Goal: Information Seeking & Learning: Learn about a topic

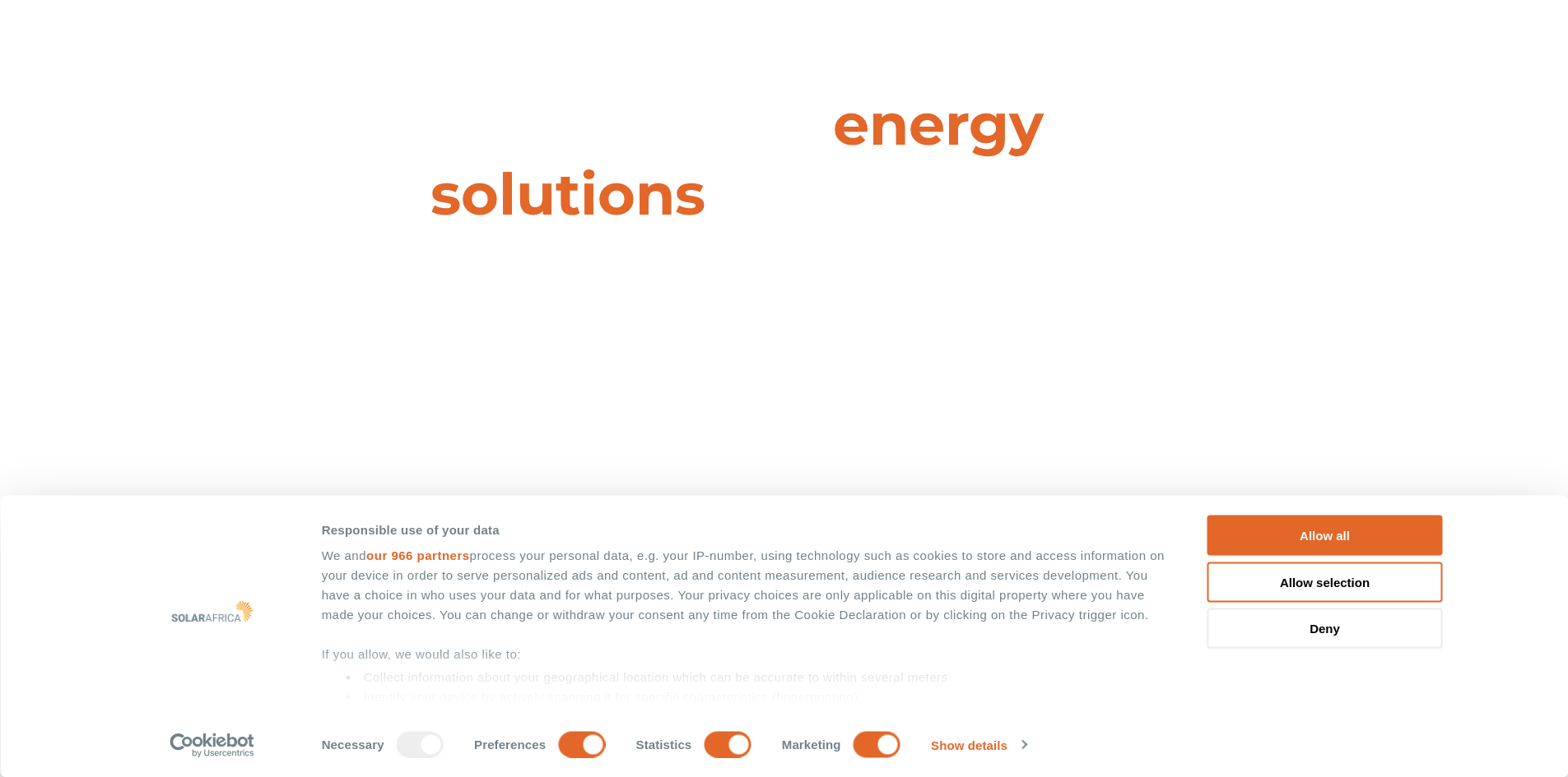
scroll to position [247, 0]
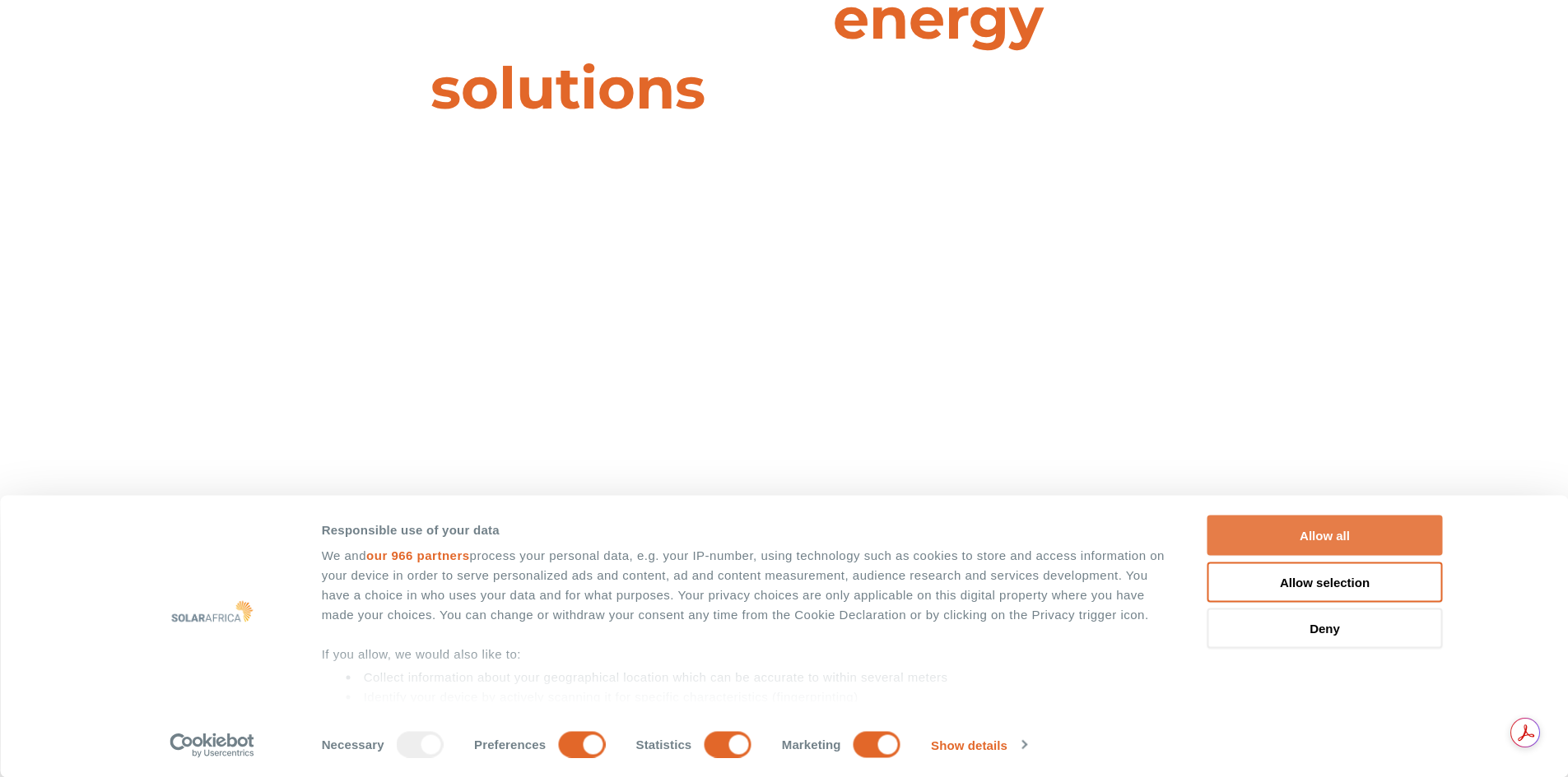
click at [1352, 542] on button "Allow all" at bounding box center [1325, 536] width 235 height 40
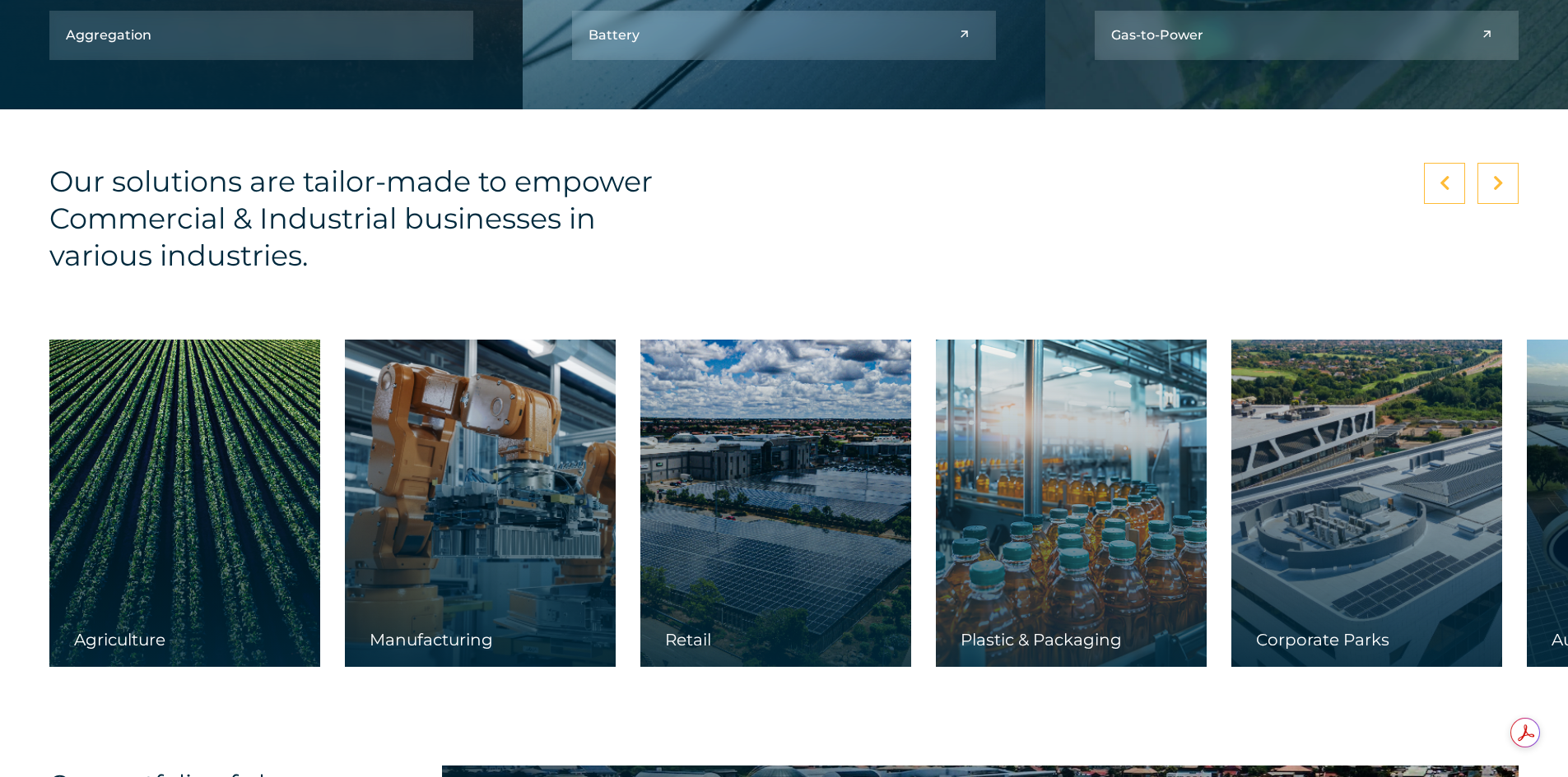
scroll to position [2138, 0]
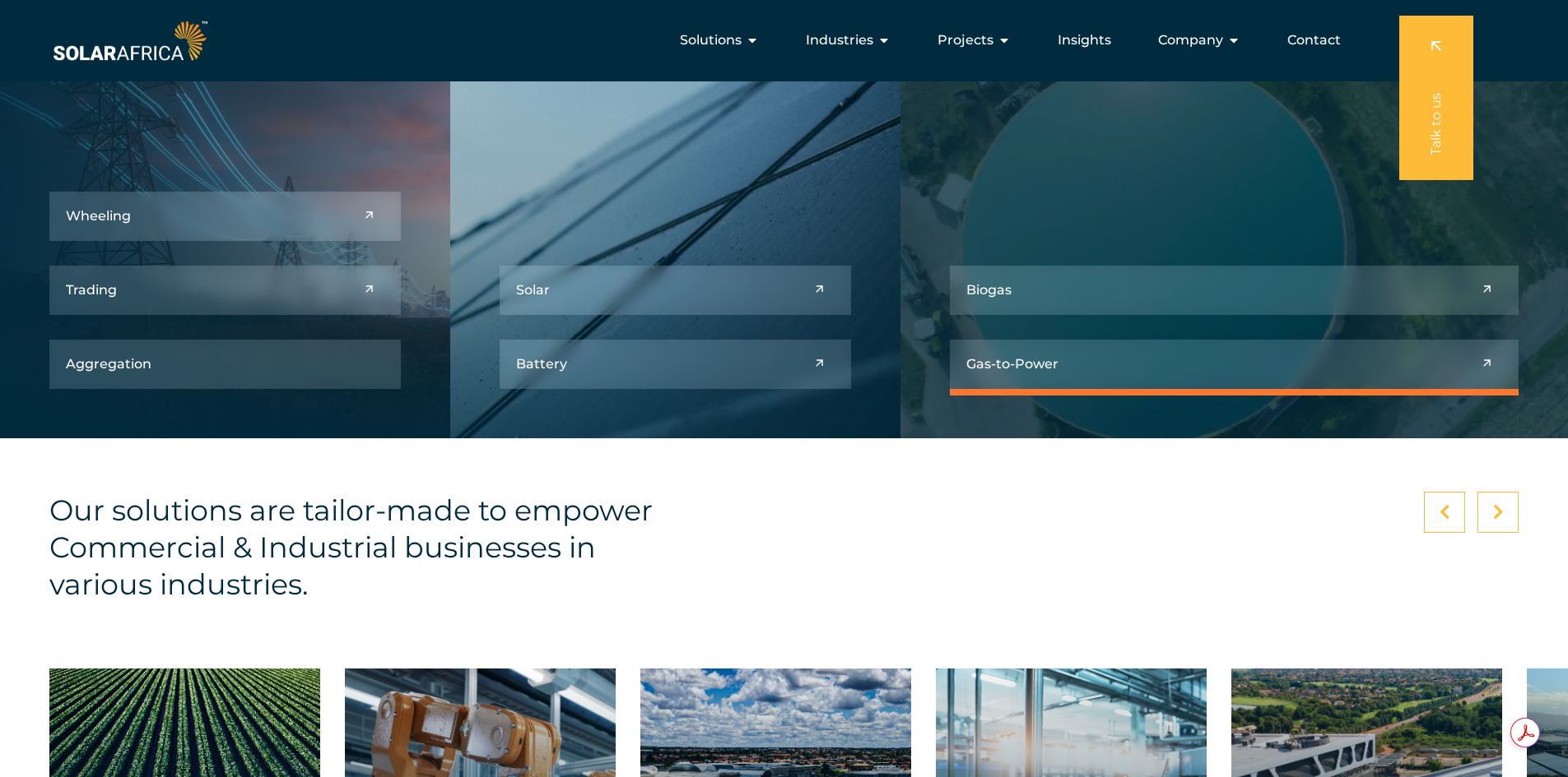
click at [1102, 361] on link at bounding box center [1235, 364] width 569 height 49
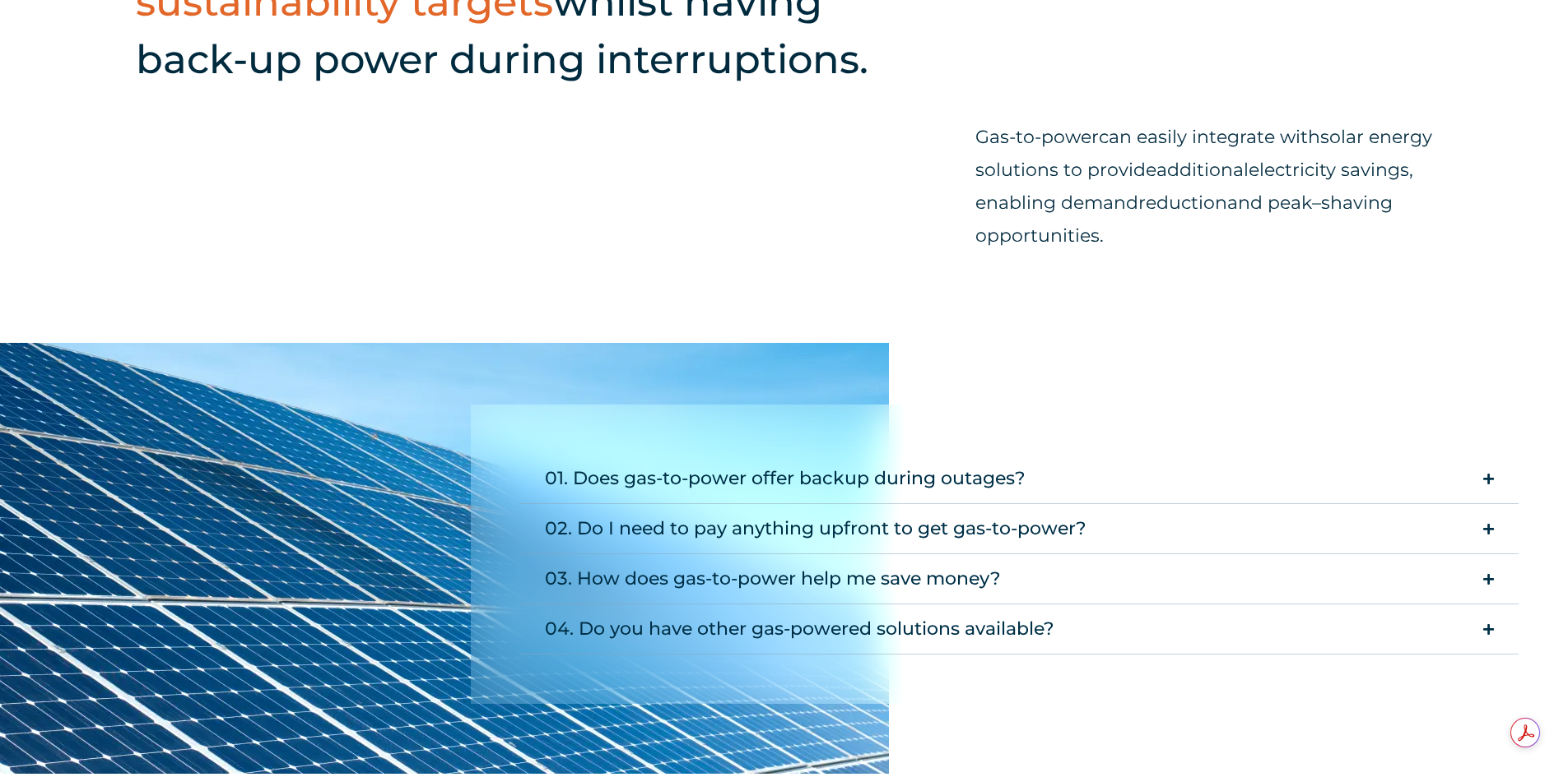
scroll to position [1481, 0]
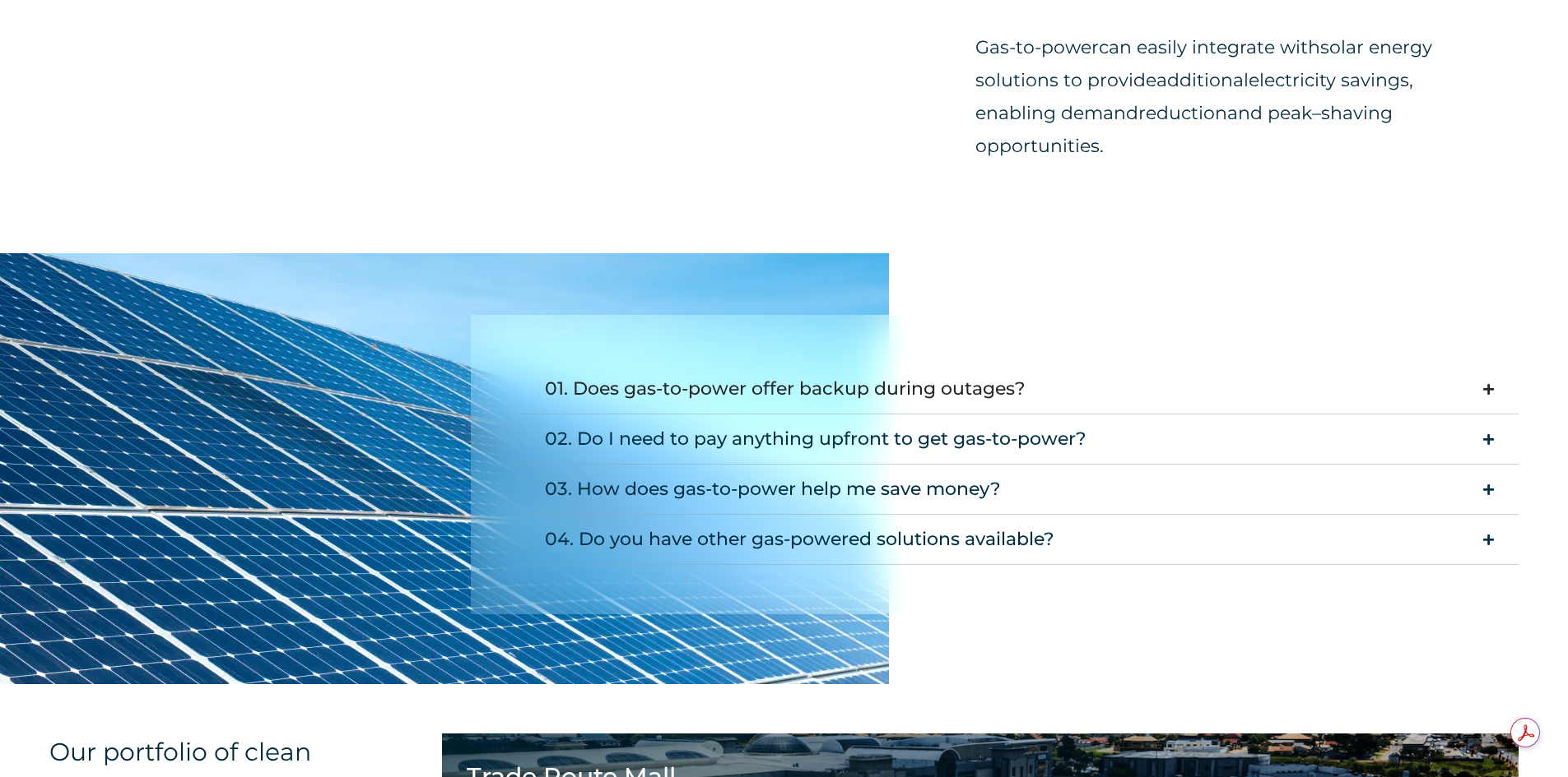
click at [857, 401] on div "01. Does gas-to-power offer backup during outages?" at bounding box center [785, 389] width 481 height 33
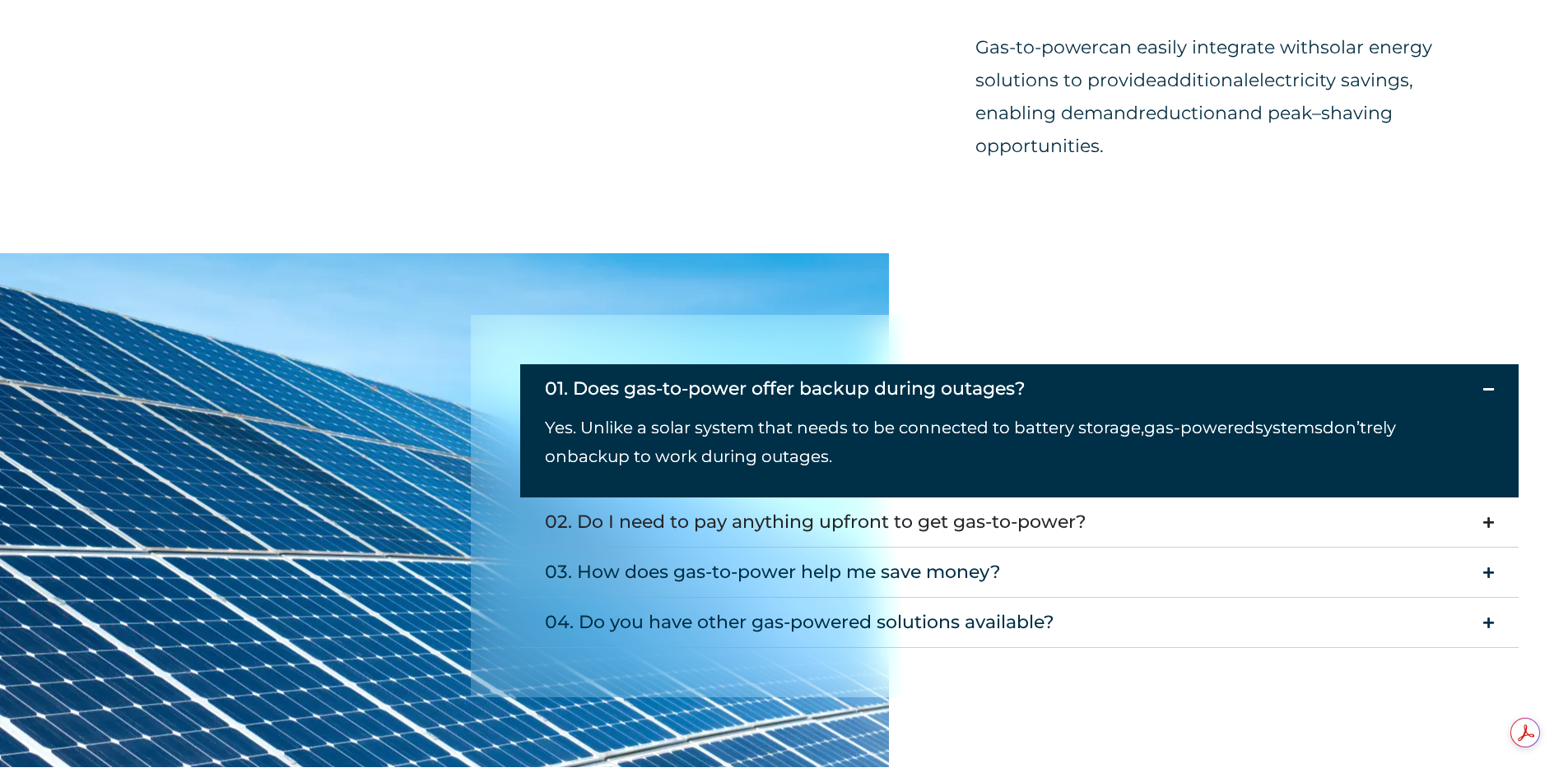
click at [1017, 520] on div "02. Do I need to pay anything upfront to get gas-to-power?" at bounding box center [816, 522] width 541 height 33
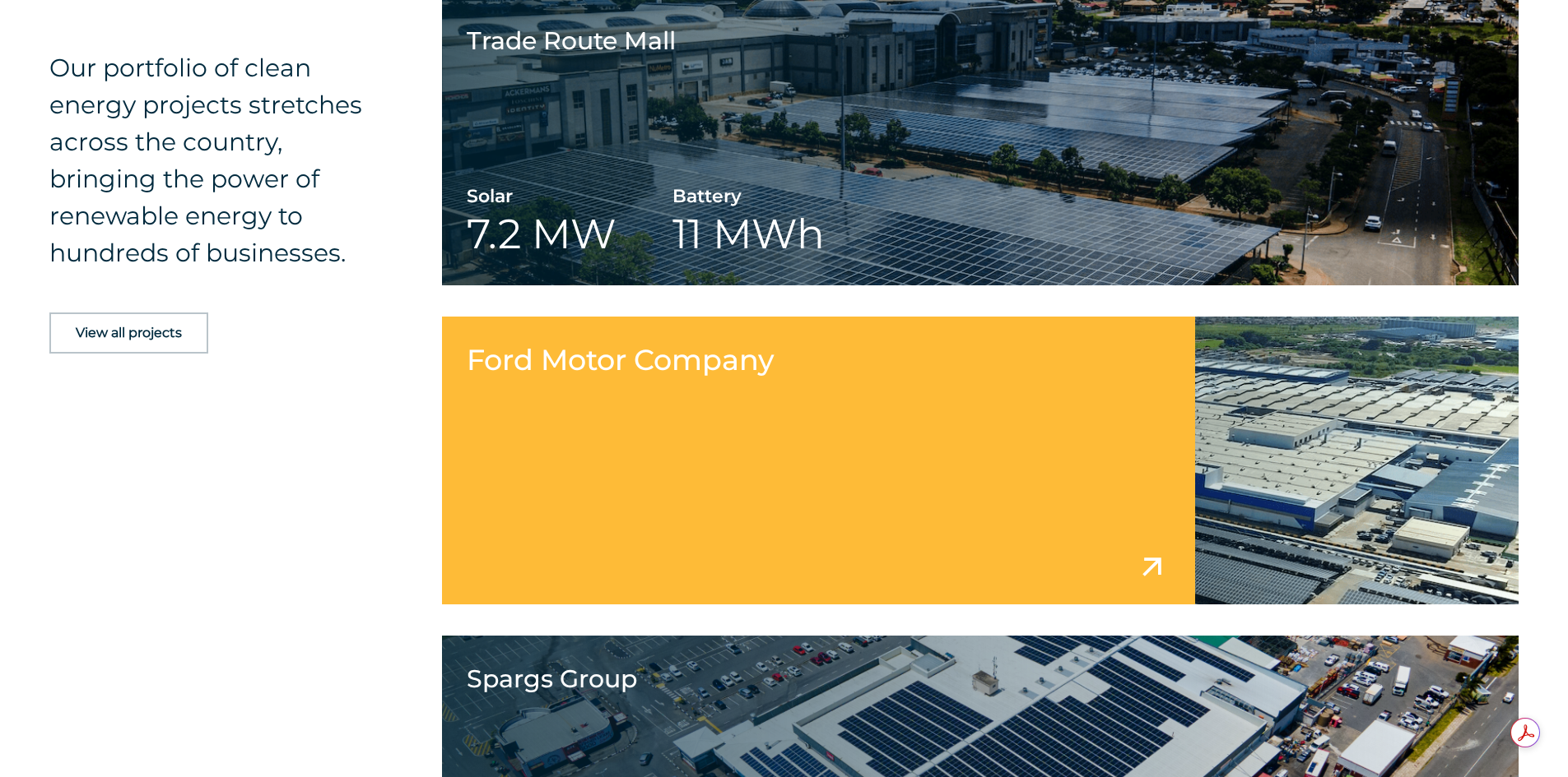
scroll to position [2303, 0]
